Goal: Information Seeking & Learning: Learn about a topic

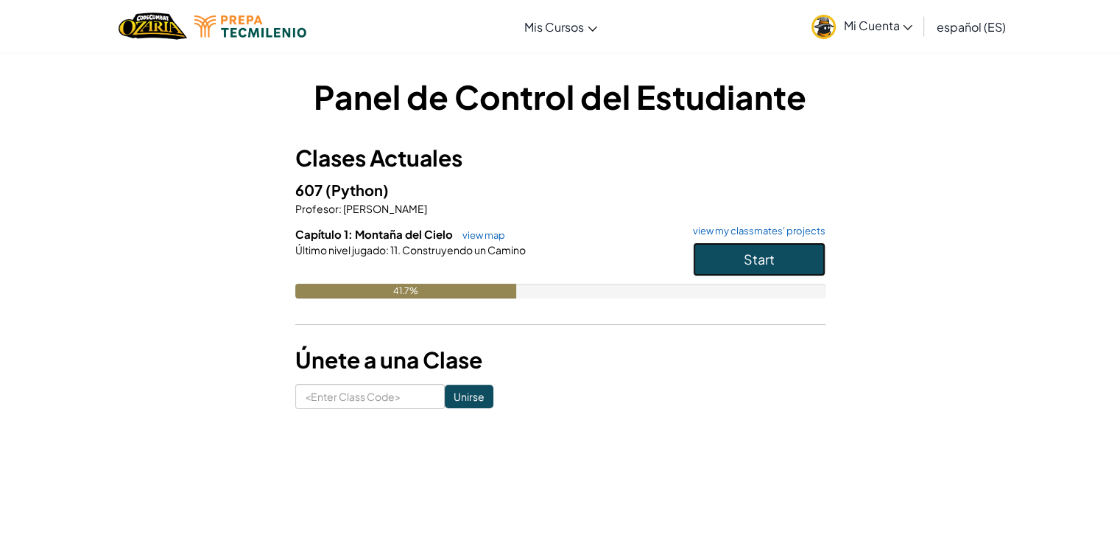
click at [714, 250] on button "Start" at bounding box center [759, 259] width 133 height 34
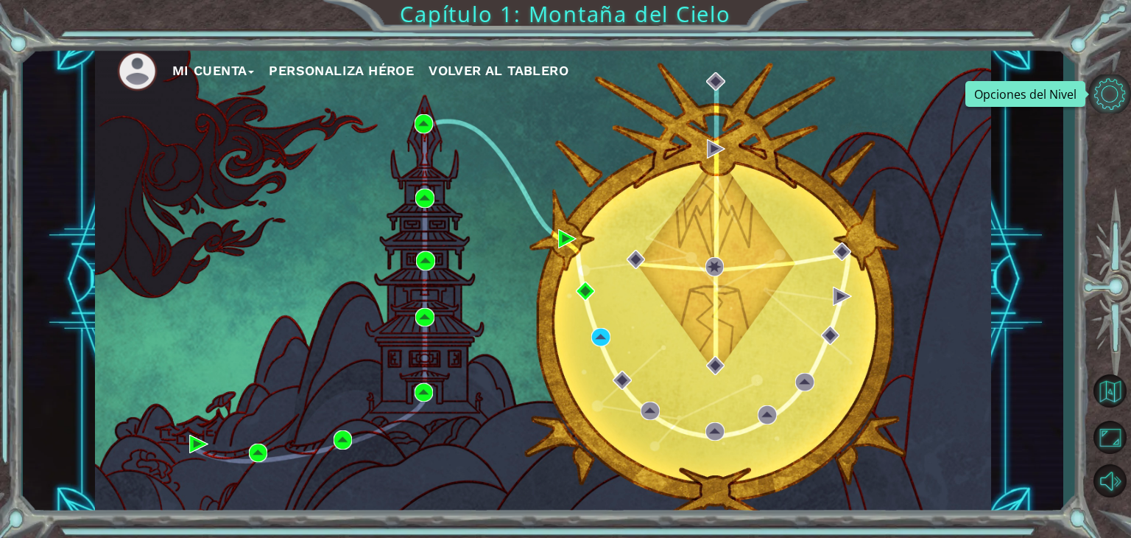
click at [1108, 111] on button "Opciones del Nivel" at bounding box center [1110, 93] width 43 height 39
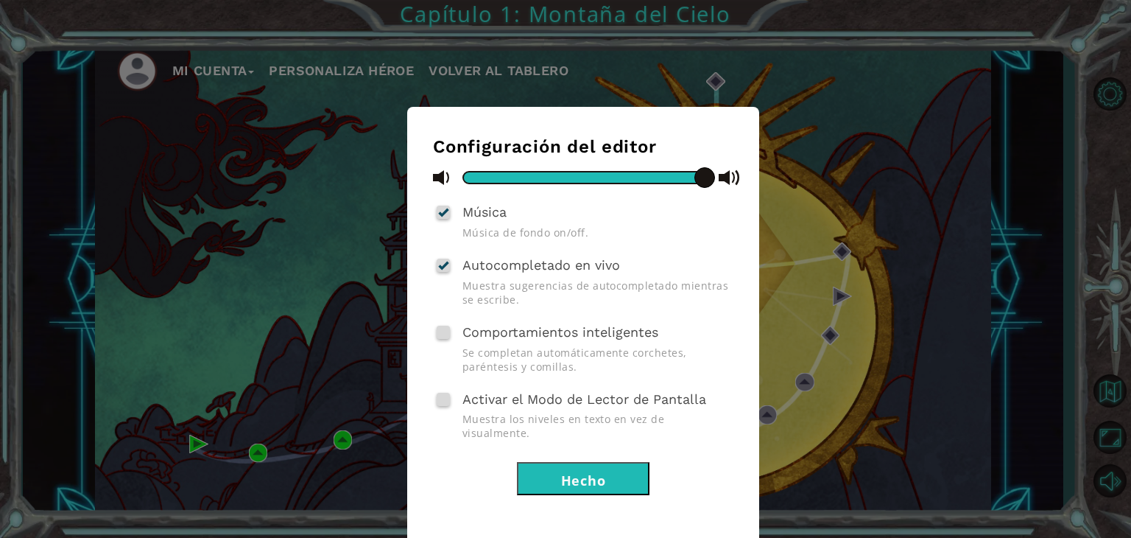
click at [1081, 82] on div "Configuración del editor Música Música de fondo on/off. Autocompletado en vivo …" at bounding box center [565, 269] width 1131 height 538
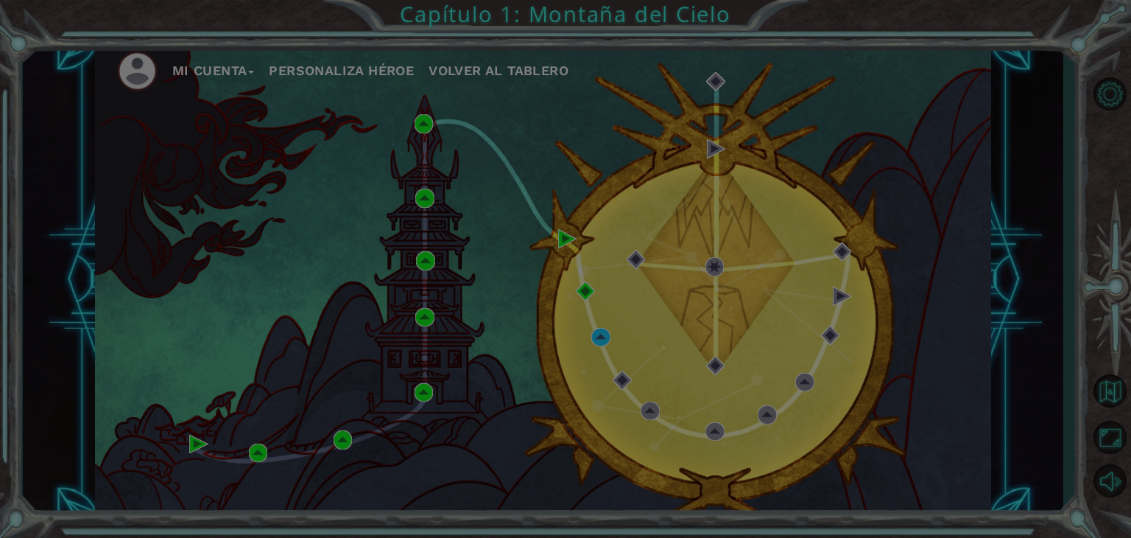
click at [1108, 99] on div at bounding box center [565, 269] width 1131 height 538
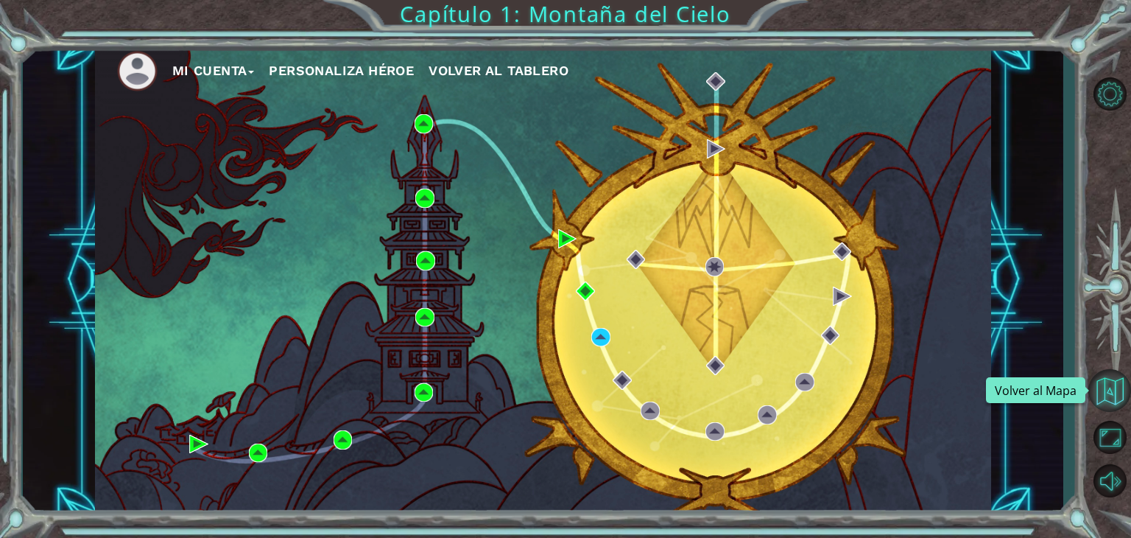
click at [1111, 401] on button "Volver al Mapa" at bounding box center [1110, 390] width 43 height 43
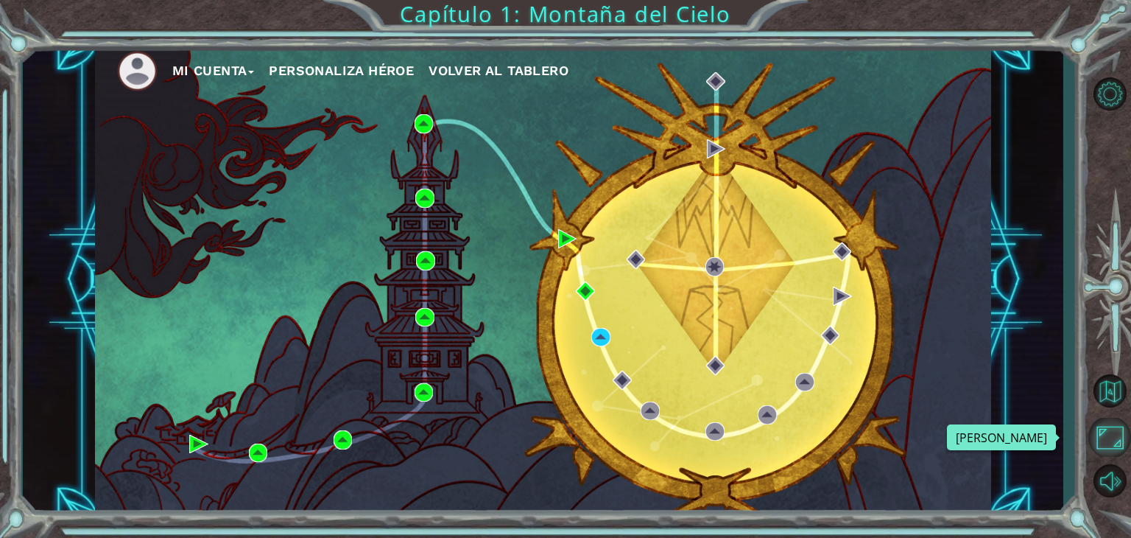
click at [1100, 437] on button "Maximizar Navegador" at bounding box center [1110, 437] width 43 height 39
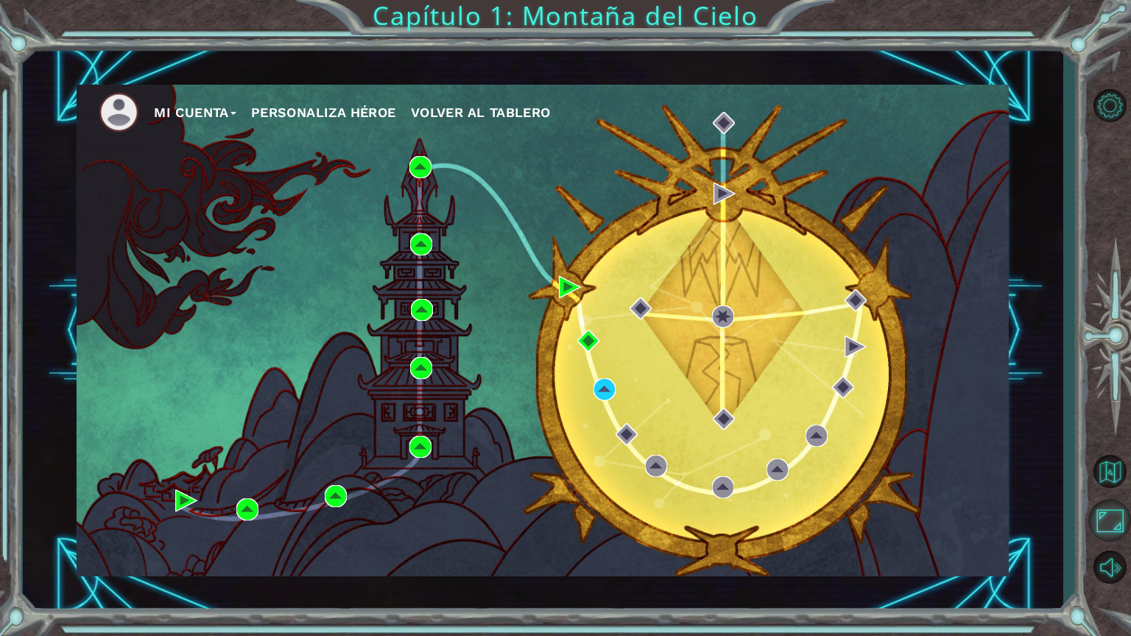
drag, startPoint x: 1121, startPoint y: 513, endPoint x: 1122, endPoint y: 449, distance: 64.1
click at [1119, 513] on button "Maximizar Navegador" at bounding box center [1110, 520] width 43 height 43
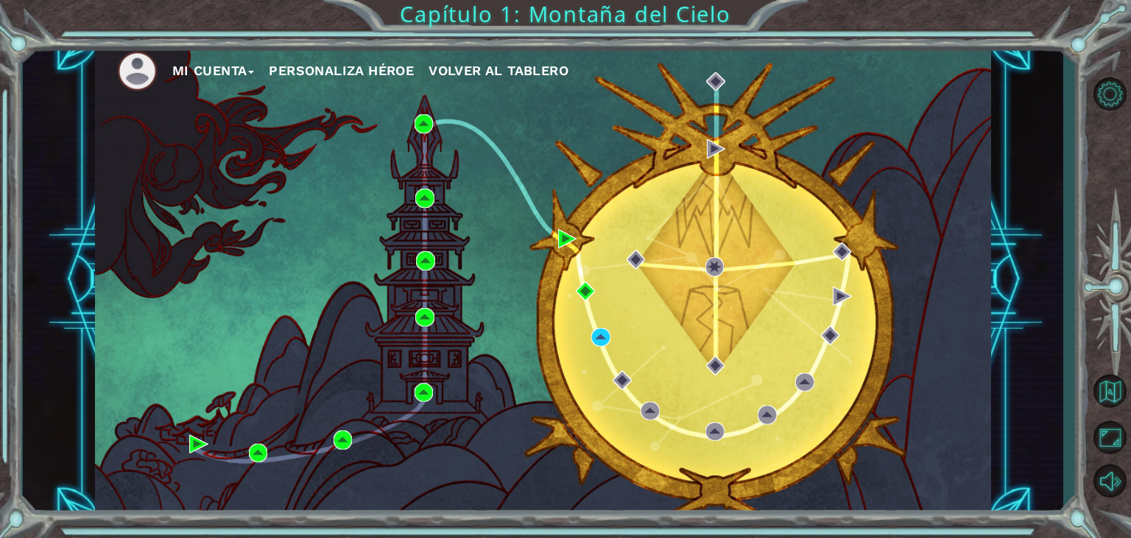
click at [145, 72] on img at bounding box center [137, 71] width 41 height 41
click at [219, 77] on button "Mi Cuenta" at bounding box center [213, 71] width 82 height 22
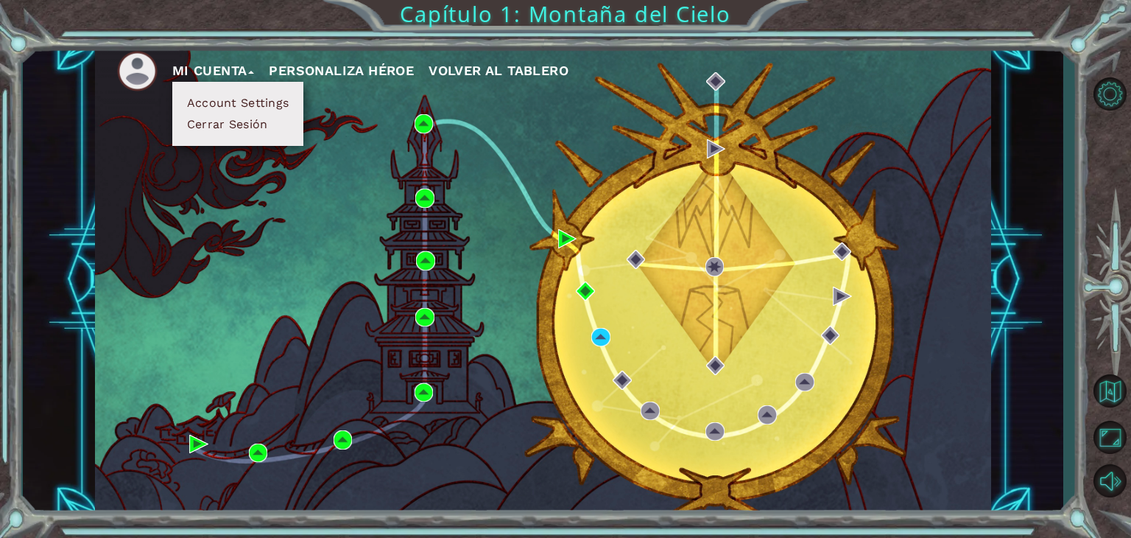
click at [449, 69] on span "Volver al Tablero" at bounding box center [499, 70] width 140 height 15
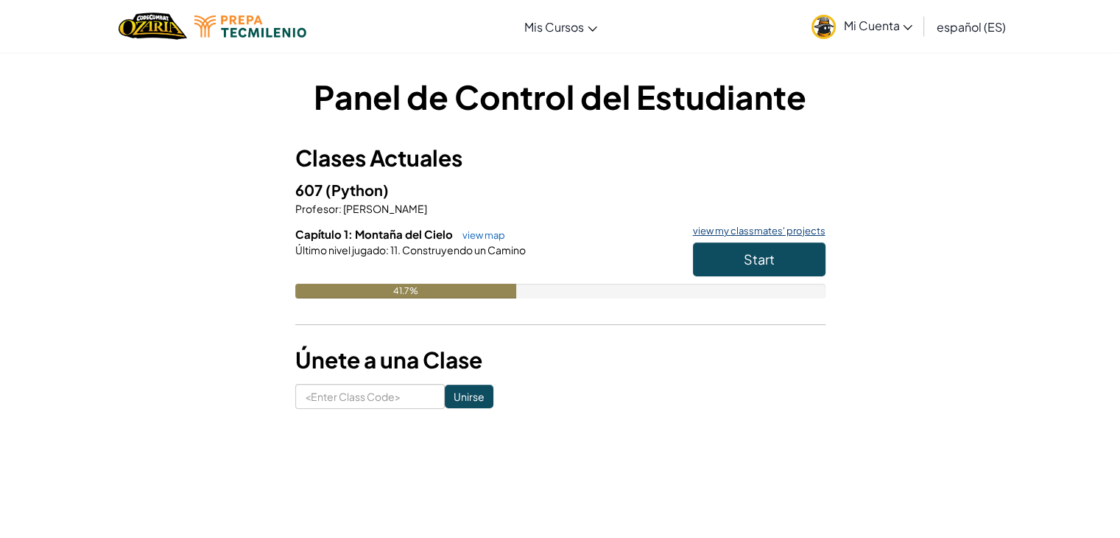
click at [750, 228] on link "view my classmates' projects" at bounding box center [756, 231] width 140 height 10
click at [481, 231] on link "view map" at bounding box center [480, 235] width 50 height 12
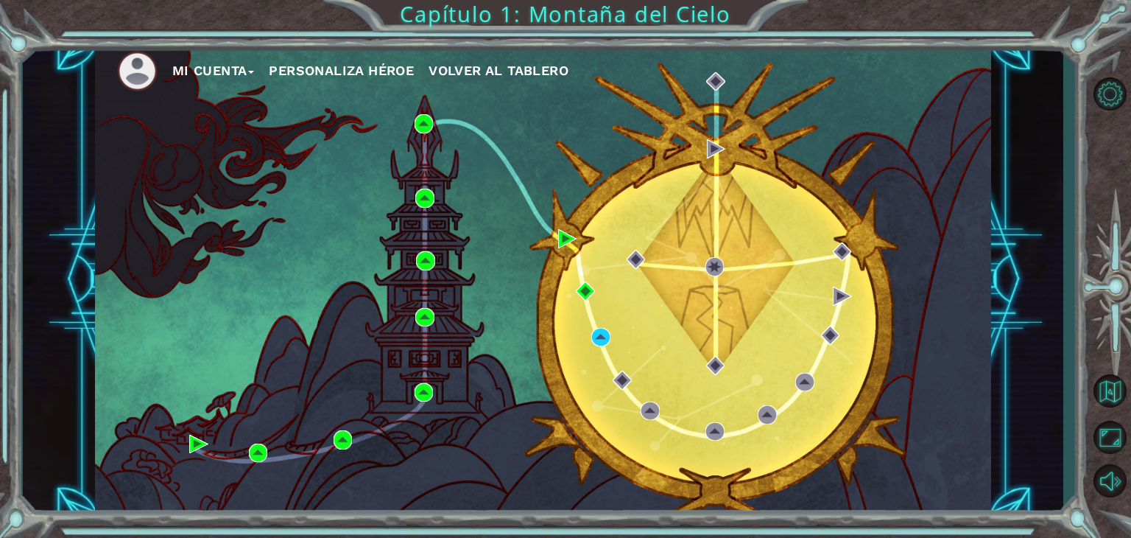
drag, startPoint x: 479, startPoint y: 209, endPoint x: 133, endPoint y: 70, distance: 373.1
click at [133, 69] on img at bounding box center [137, 71] width 41 height 41
click at [133, 70] on img at bounding box center [137, 71] width 41 height 41
click at [457, 80] on button "Volver al Tablero" at bounding box center [499, 71] width 140 height 22
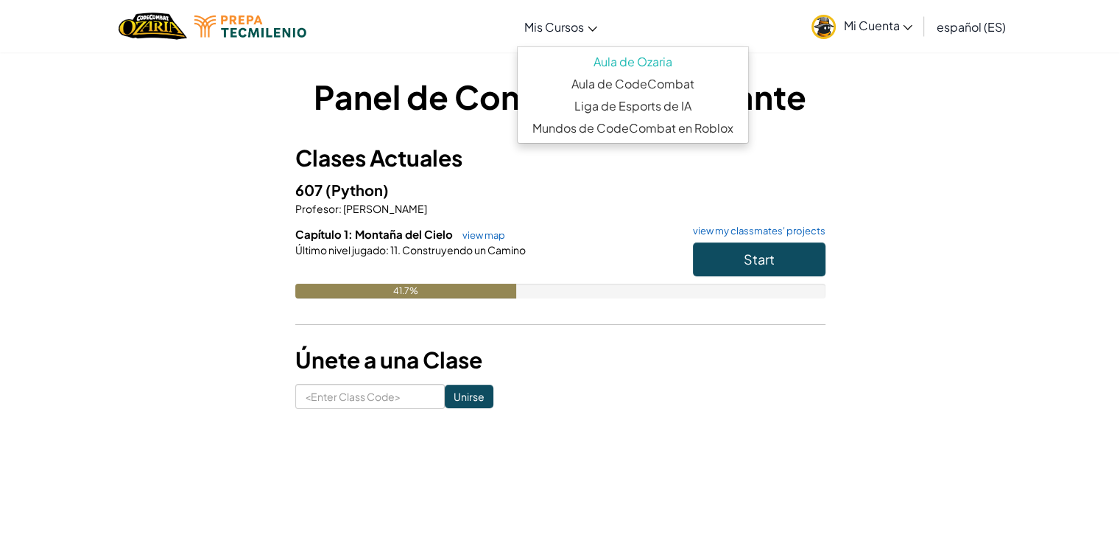
click at [563, 27] on span "Mis Cursos" at bounding box center [554, 26] width 60 height 15
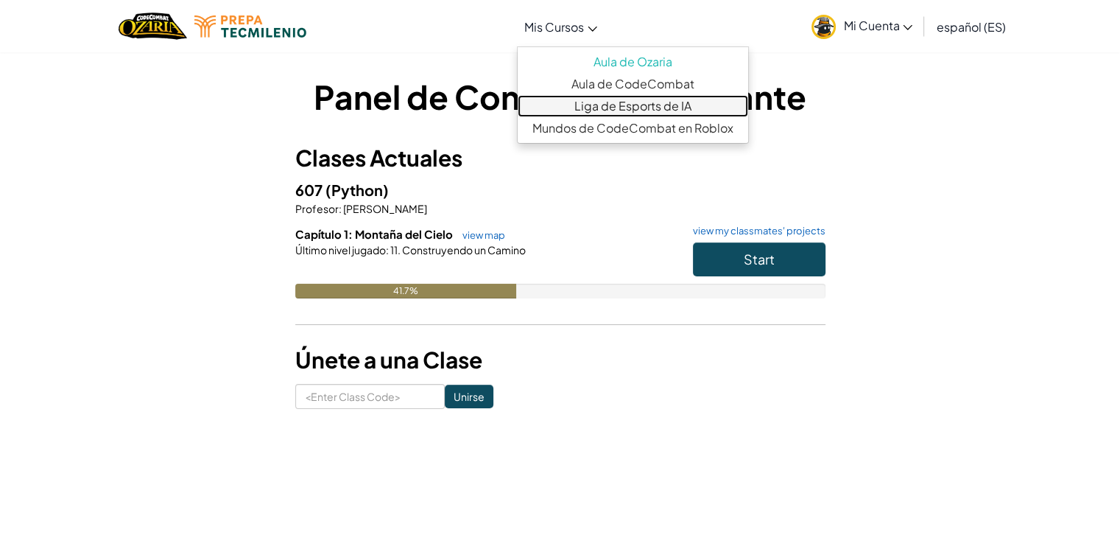
click at [647, 105] on link "Liga de Esports de IA" at bounding box center [633, 106] width 231 height 22
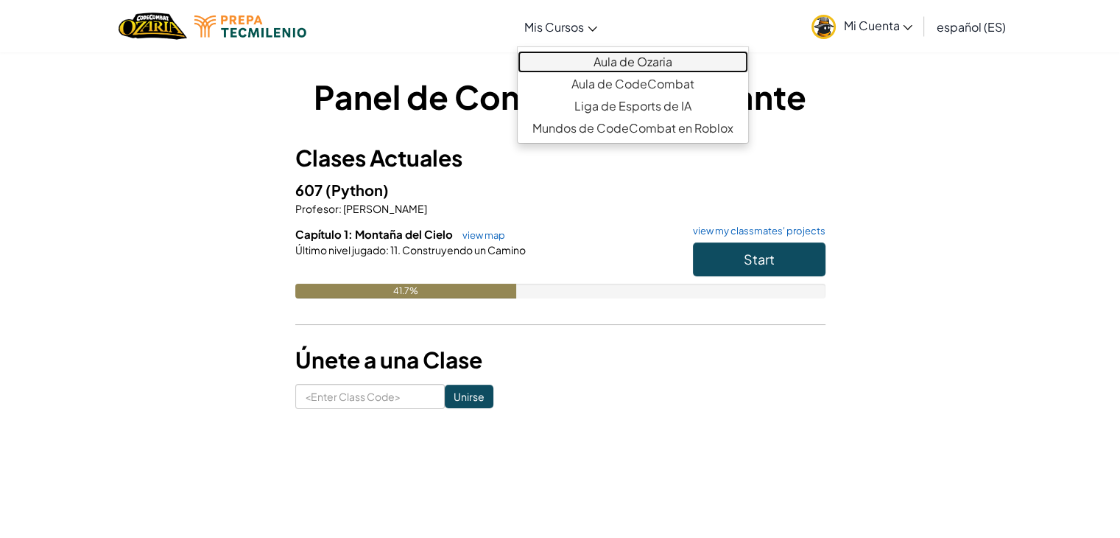
click at [639, 60] on link "Aula de Ozaria" at bounding box center [633, 62] width 231 height 22
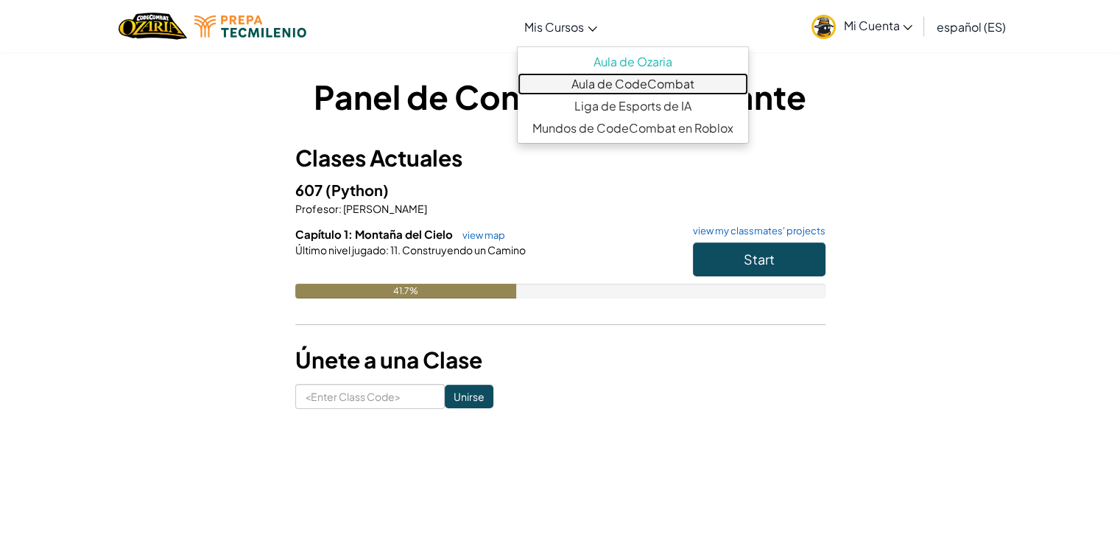
click at [677, 83] on link "Aula de CodeCombat" at bounding box center [633, 84] width 231 height 22
